Goal: Task Accomplishment & Management: Use online tool/utility

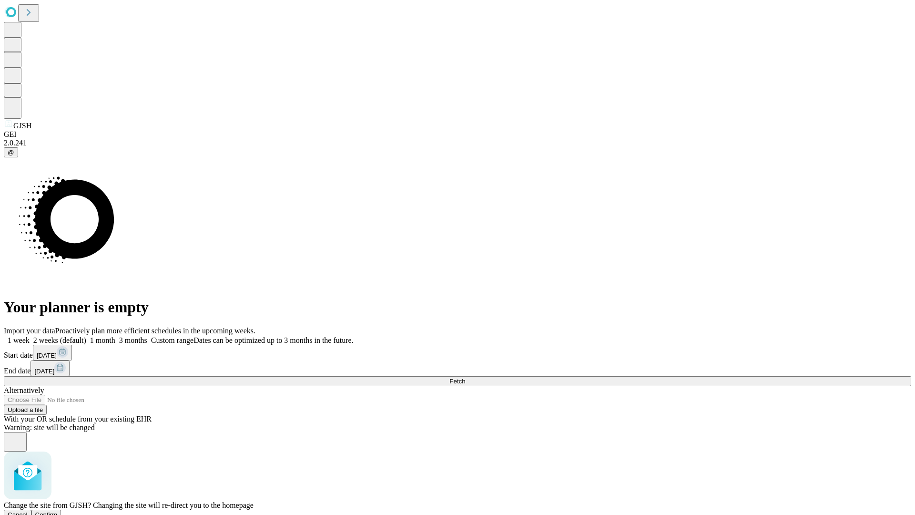
click at [58, 511] on span "Confirm" at bounding box center [46, 514] width 22 height 7
click at [30, 336] on label "1 week" at bounding box center [17, 340] width 26 height 8
click at [465, 377] on span "Fetch" at bounding box center [457, 380] width 16 height 7
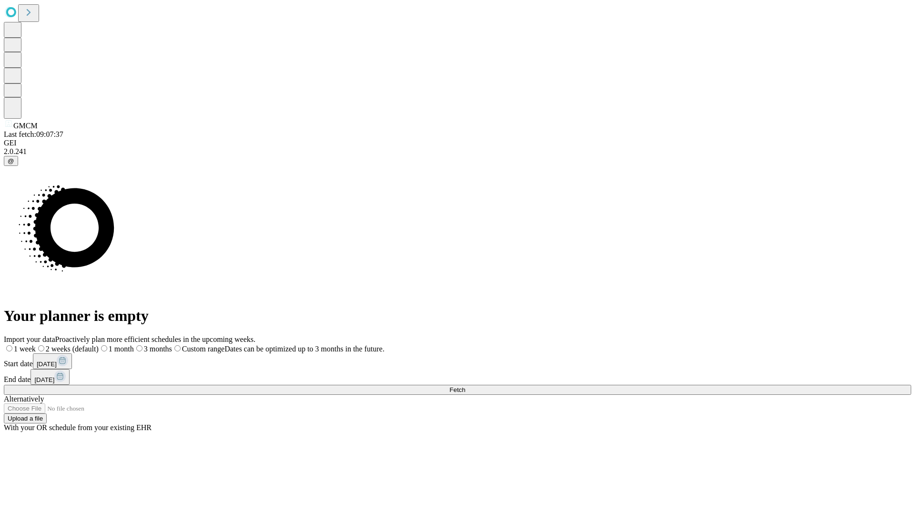
click at [36, 344] on label "1 week" at bounding box center [20, 348] width 32 height 8
click at [465, 386] on span "Fetch" at bounding box center [457, 389] width 16 height 7
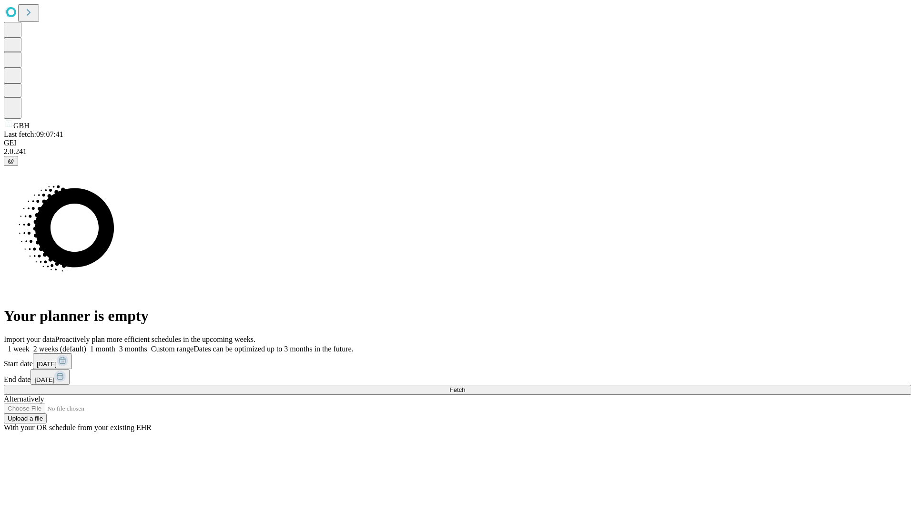
click at [30, 344] on label "1 week" at bounding box center [17, 348] width 26 height 8
click at [465, 386] on span "Fetch" at bounding box center [457, 389] width 16 height 7
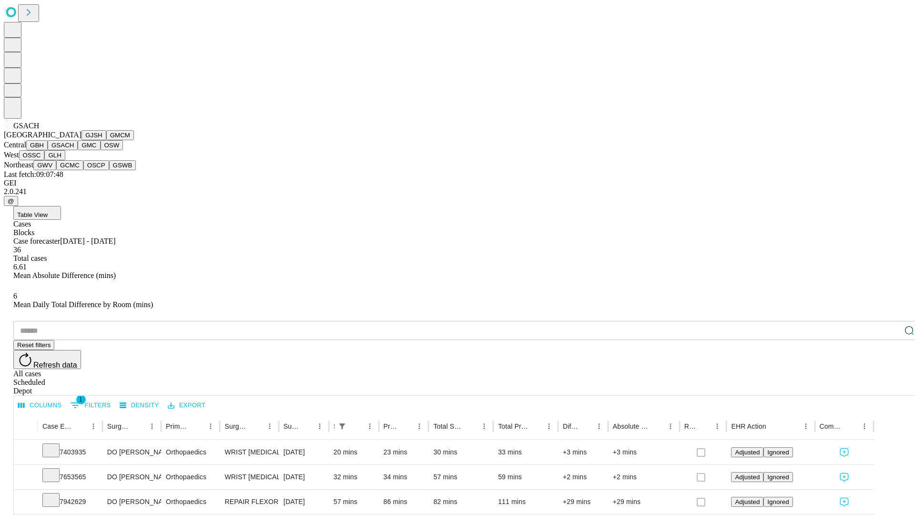
click at [78, 150] on button "GMC" at bounding box center [89, 145] width 22 height 10
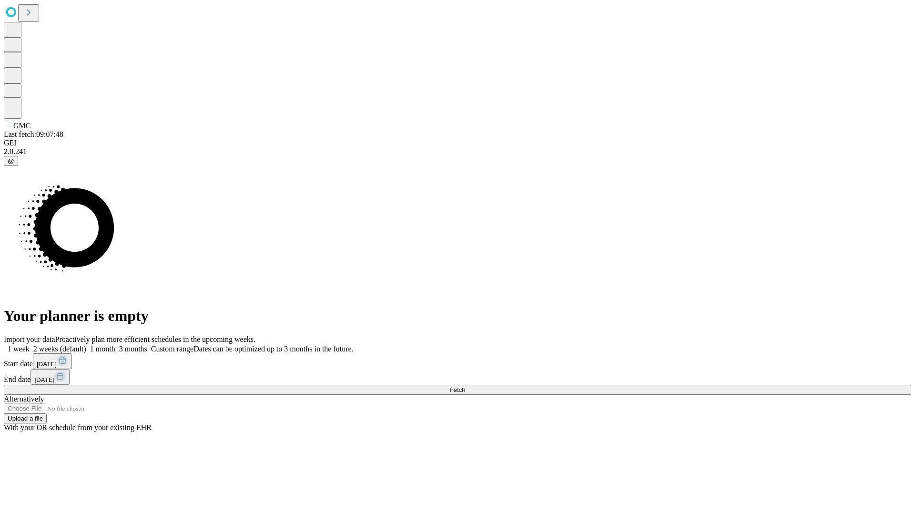
click at [30, 344] on label "1 week" at bounding box center [17, 348] width 26 height 8
click at [465, 386] on span "Fetch" at bounding box center [457, 389] width 16 height 7
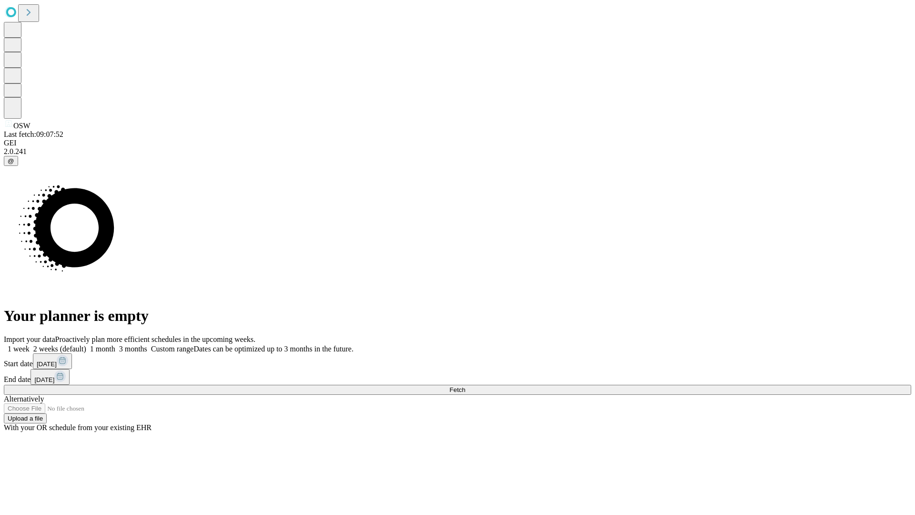
click at [30, 344] on label "1 week" at bounding box center [17, 348] width 26 height 8
click at [465, 386] on span "Fetch" at bounding box center [457, 389] width 16 height 7
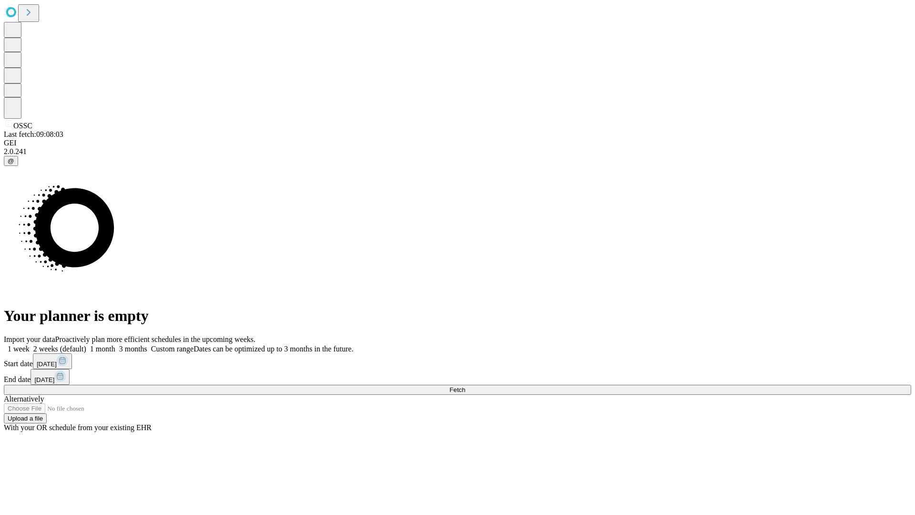
click at [465, 386] on span "Fetch" at bounding box center [457, 389] width 16 height 7
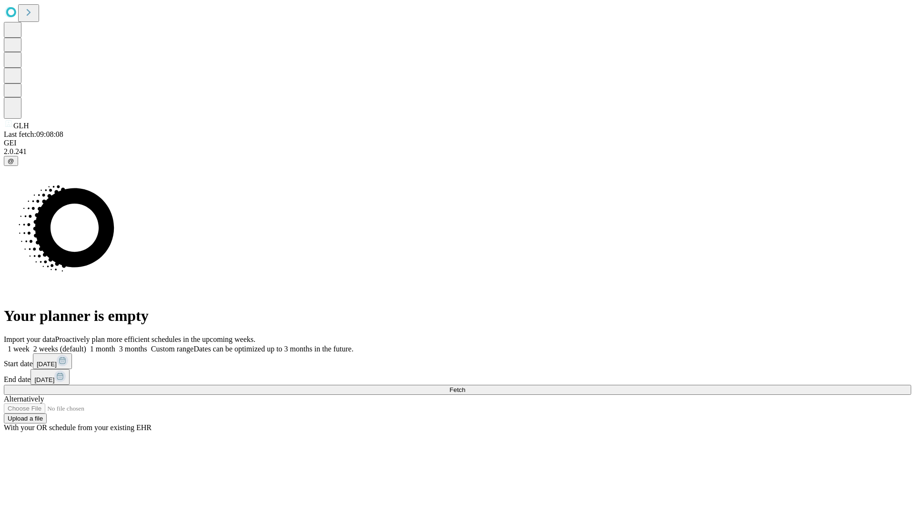
click at [30, 344] on label "1 week" at bounding box center [17, 348] width 26 height 8
click at [465, 386] on span "Fetch" at bounding box center [457, 389] width 16 height 7
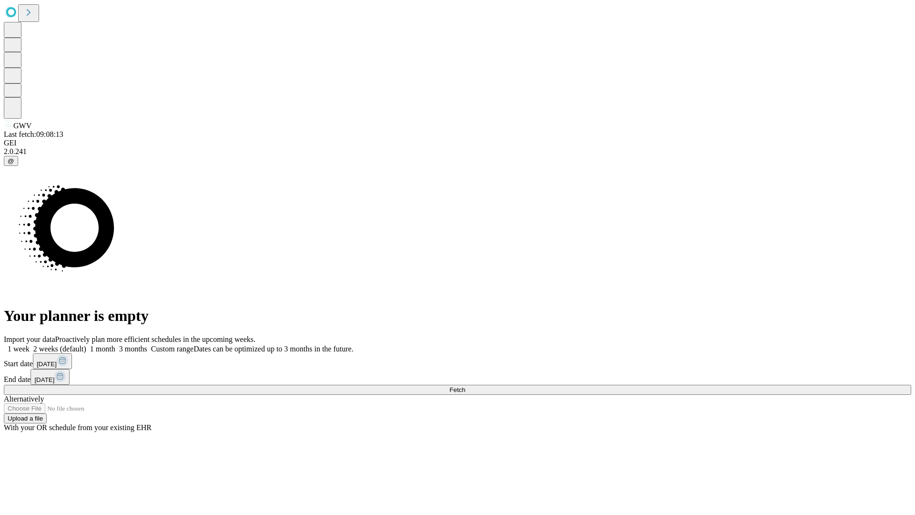
click at [30, 344] on label "1 week" at bounding box center [17, 348] width 26 height 8
click at [465, 386] on span "Fetch" at bounding box center [457, 389] width 16 height 7
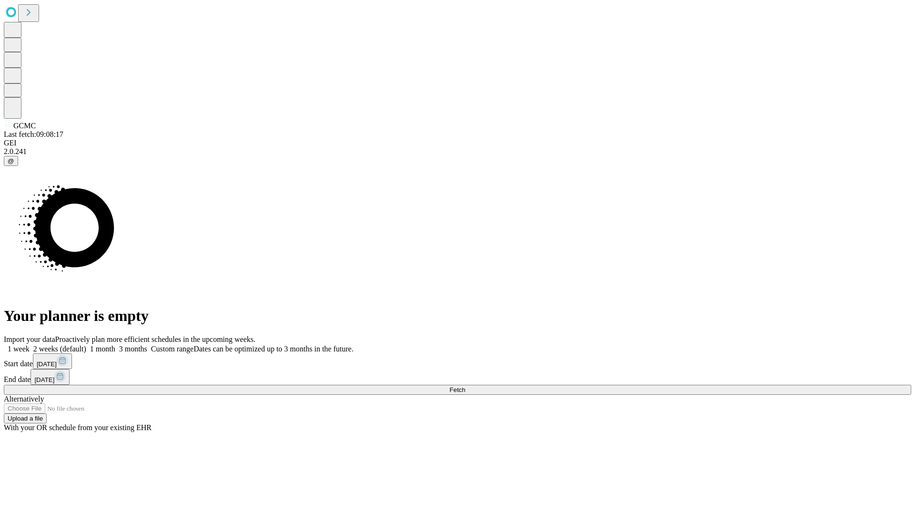
click at [30, 344] on label "1 week" at bounding box center [17, 348] width 26 height 8
click at [465, 386] on span "Fetch" at bounding box center [457, 389] width 16 height 7
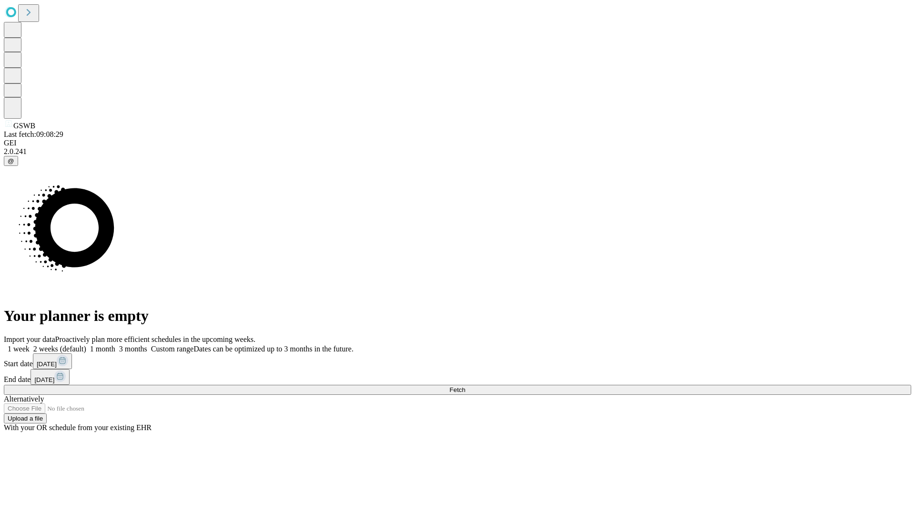
click at [465, 386] on span "Fetch" at bounding box center [457, 389] width 16 height 7
